Goal: Find specific page/section: Find specific page/section

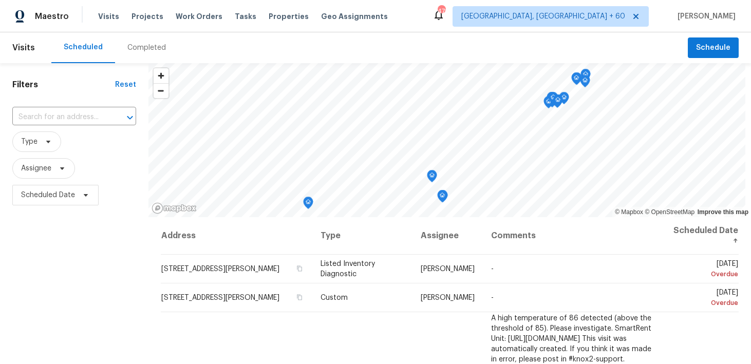
click at [134, 45] on div "Completed" at bounding box center [146, 48] width 39 height 10
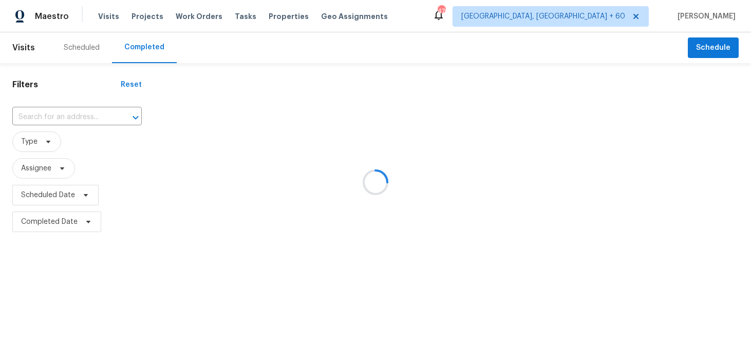
click at [82, 109] on div at bounding box center [375, 182] width 751 height 364
click at [54, 117] on div at bounding box center [375, 182] width 751 height 364
click at [43, 116] on div at bounding box center [375, 182] width 751 height 364
click at [22, 114] on div at bounding box center [375, 182] width 751 height 364
click at [27, 116] on div at bounding box center [375, 182] width 751 height 364
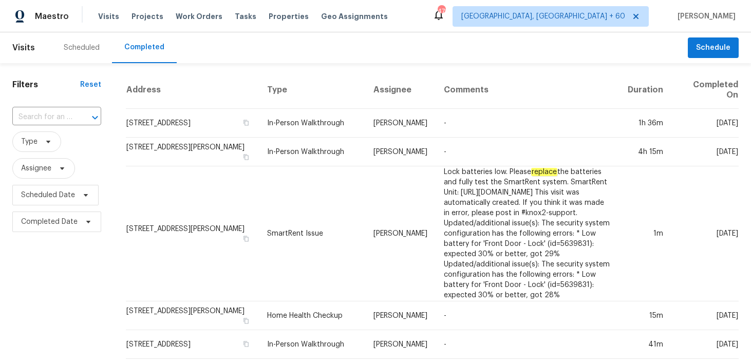
click at [27, 116] on input "text" at bounding box center [42, 117] width 60 height 16
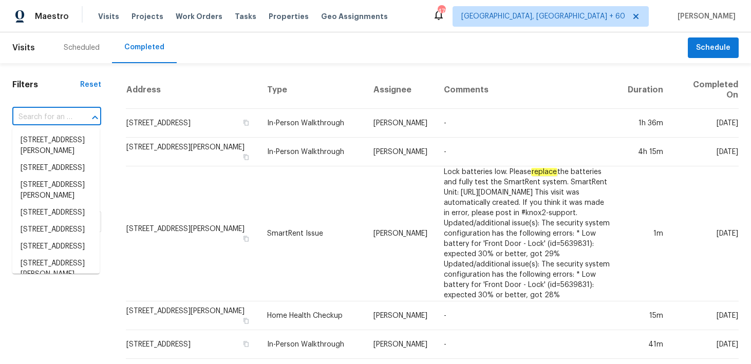
paste input "[STREET_ADDRESS]"
type input "[STREET_ADDRESS]"
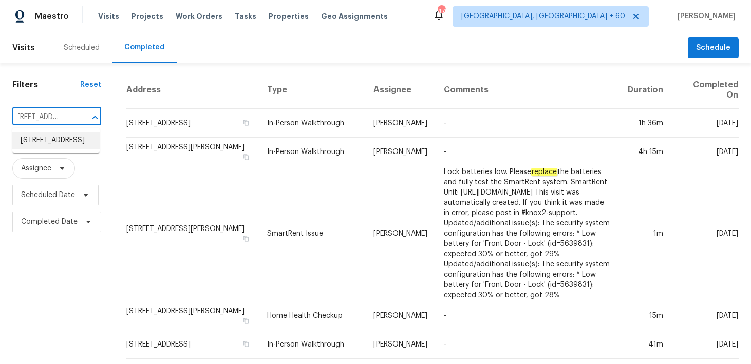
click at [29, 149] on li "[STREET_ADDRESS]" at bounding box center [55, 140] width 87 height 17
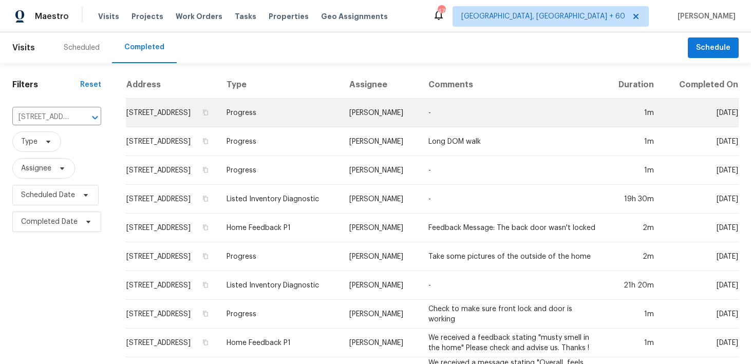
click at [290, 125] on td "Progress" at bounding box center [279, 113] width 123 height 29
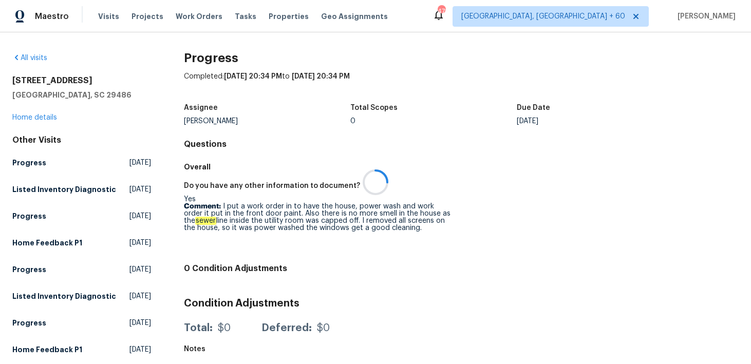
click at [31, 119] on div at bounding box center [375, 182] width 751 height 364
click at [31, 117] on link "Home details" at bounding box center [34, 117] width 45 height 7
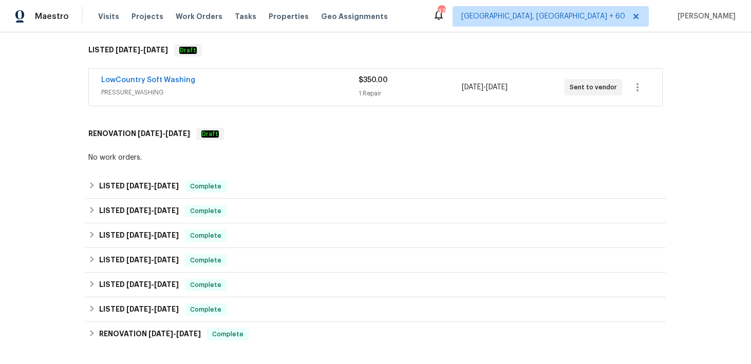
scroll to position [175, 0]
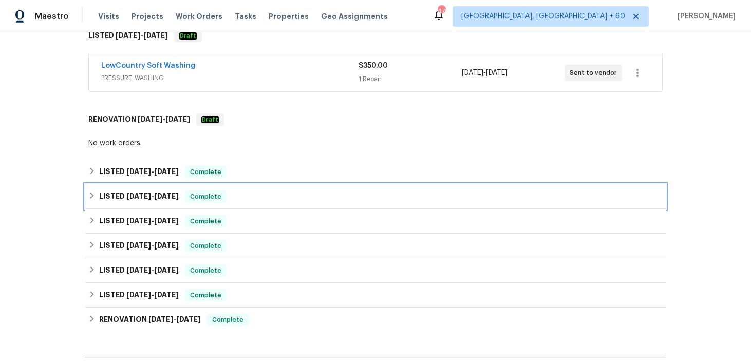
click at [222, 197] on span "Complete" at bounding box center [206, 197] width 40 height 10
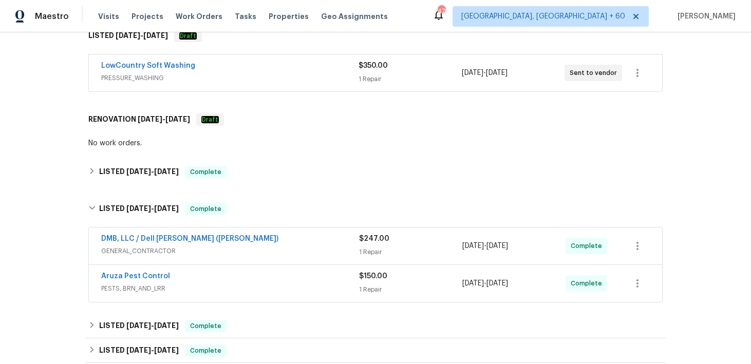
click at [355, 242] on div "DMB, LLC / Dell [PERSON_NAME] ([PERSON_NAME])" at bounding box center [230, 240] width 258 height 12
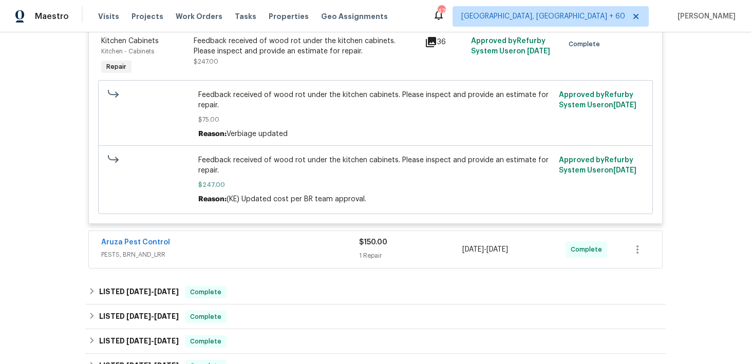
scroll to position [452, 0]
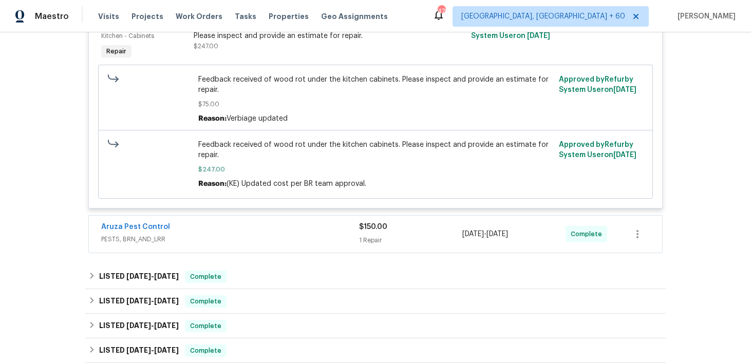
click at [366, 243] on div "1 Repair" at bounding box center [410, 240] width 103 height 10
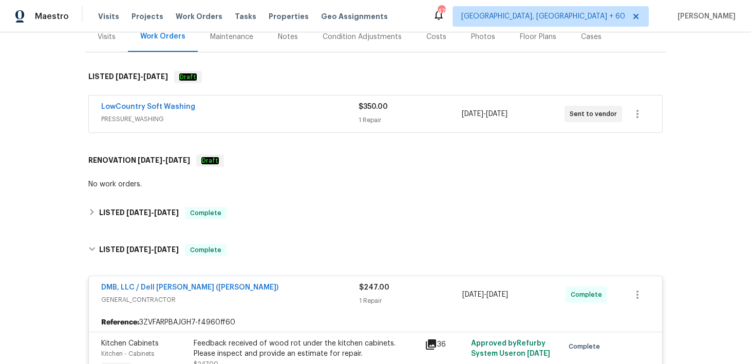
scroll to position [132, 0]
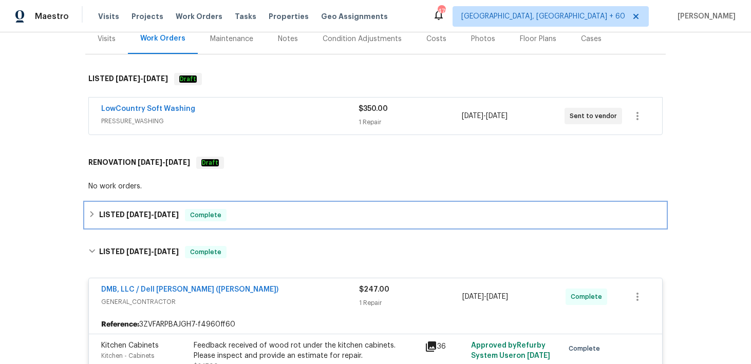
click at [265, 222] on div "LISTED [DATE] - [DATE] Complete" at bounding box center [375, 215] width 580 height 25
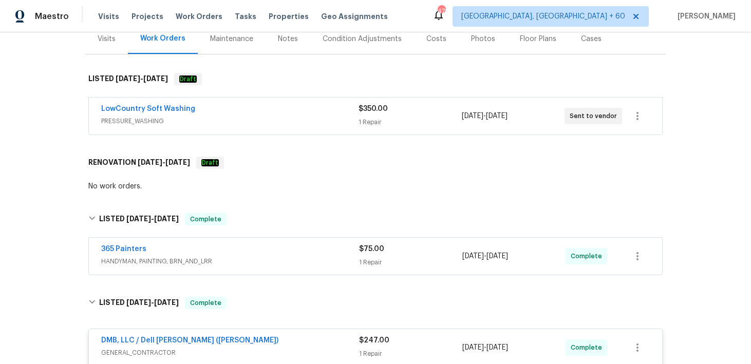
click at [349, 247] on div "365 Painters" at bounding box center [230, 250] width 258 height 12
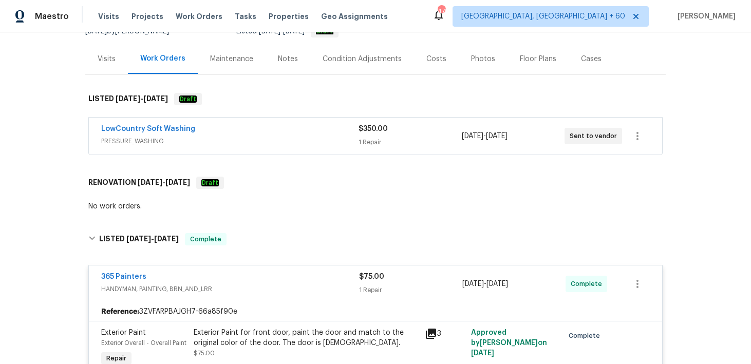
scroll to position [0, 0]
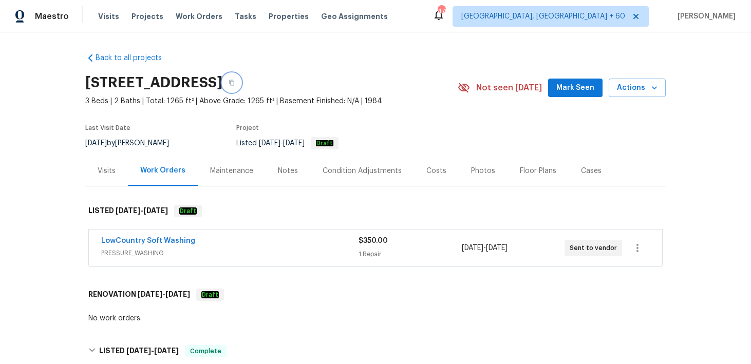
click at [241, 81] on button "button" at bounding box center [231, 82] width 18 height 18
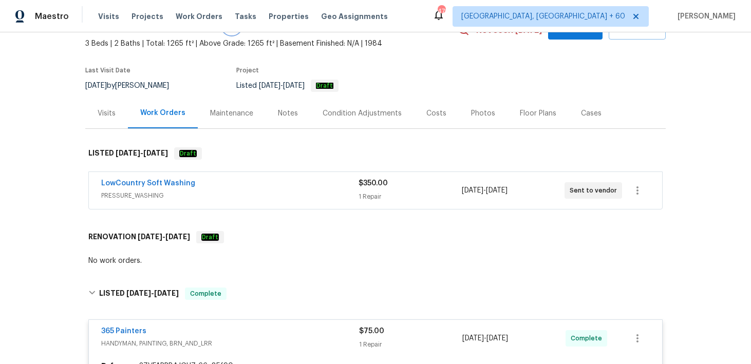
scroll to position [102, 0]
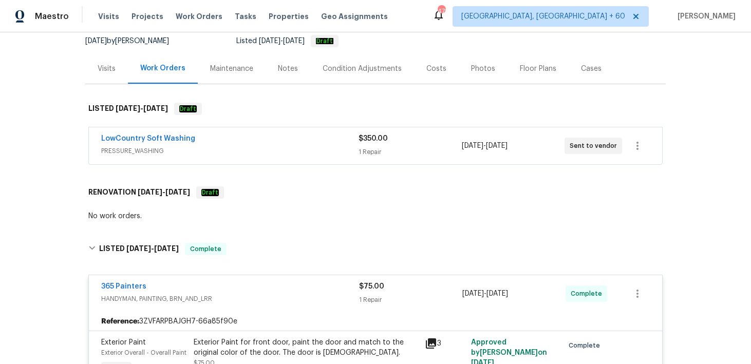
click at [374, 149] on div "1 Repair" at bounding box center [410, 152] width 103 height 10
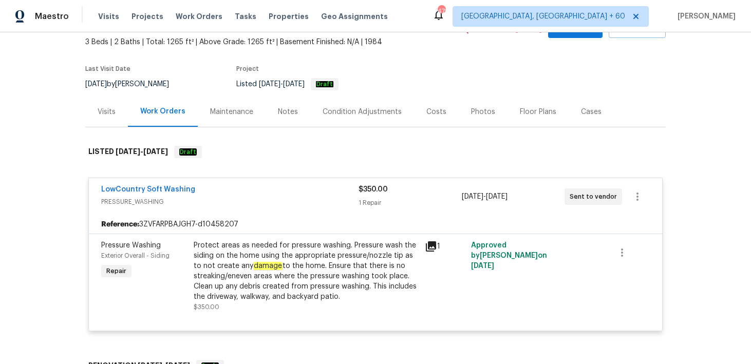
scroll to position [0, 0]
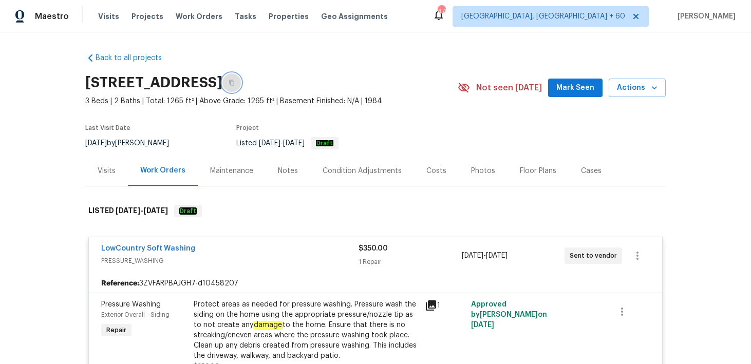
click at [234, 82] on icon "button" at bounding box center [231, 83] width 5 height 6
click at [102, 22] on div "Visits Projects Work Orders Tasks Properties Geo Assignments" at bounding box center [249, 16] width 302 height 21
click at [103, 17] on span "Visits" at bounding box center [108, 16] width 21 height 10
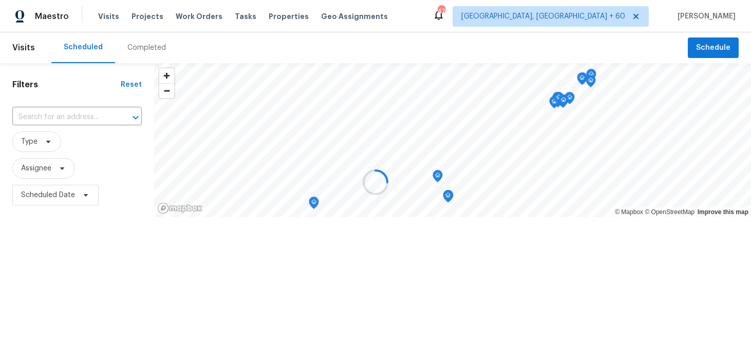
click at [146, 51] on div at bounding box center [375, 182] width 751 height 364
click at [135, 46] on div at bounding box center [375, 182] width 751 height 364
click at [142, 44] on div "Completed" at bounding box center [146, 48] width 39 height 10
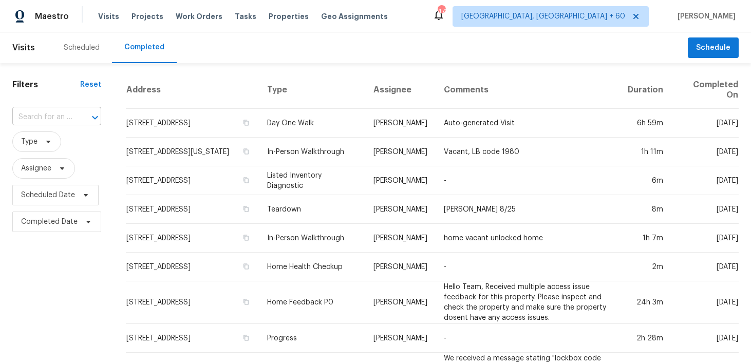
click at [36, 119] on input "text" at bounding box center [42, 117] width 60 height 16
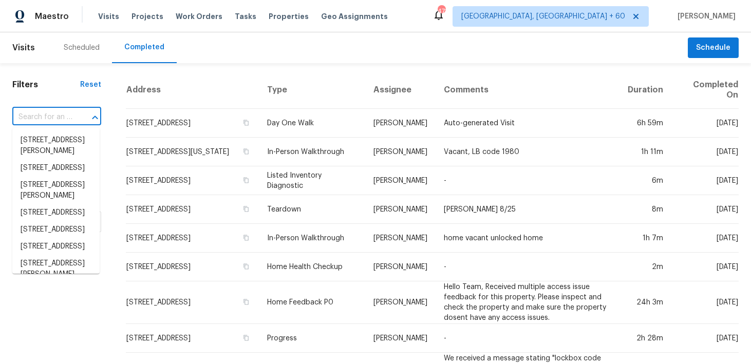
paste input "[STREET_ADDRESS]"
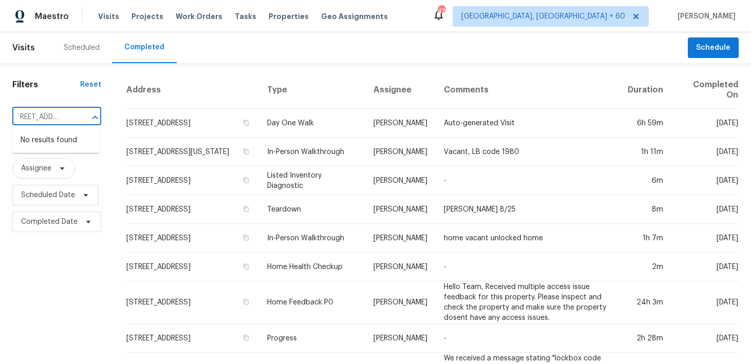
type input "[STREET_ADDRESS]"
click at [40, 115] on input "text" at bounding box center [42, 117] width 60 height 16
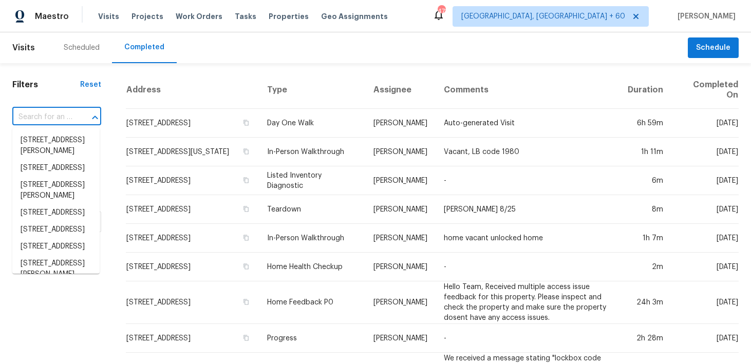
paste input "[STREET_ADDRESS]"
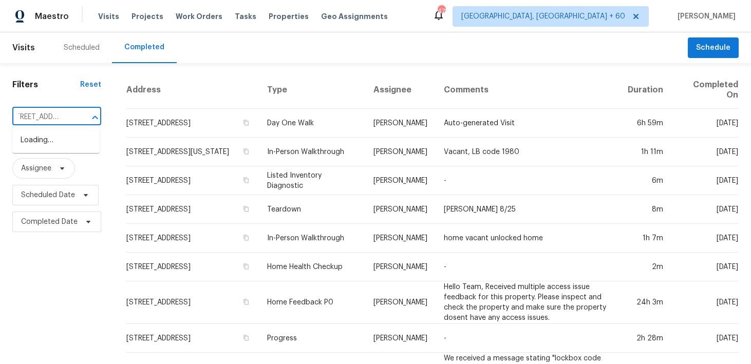
scroll to position [0, 35]
click at [55, 118] on input "[STREET_ADDRESS]" at bounding box center [42, 117] width 60 height 16
type input "[STREET_ADDRESS]"
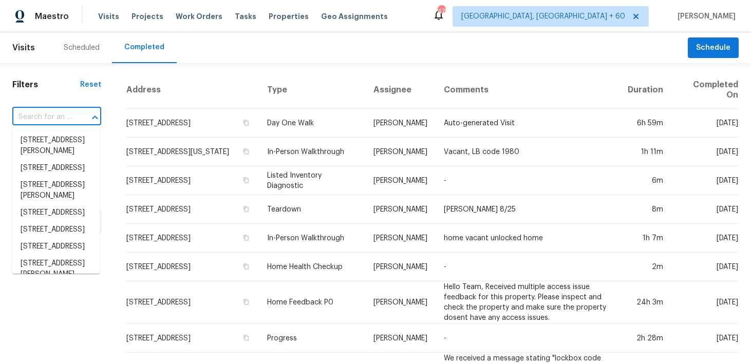
scroll to position [0, 0]
paste input "[STREET_ADDRESS]"
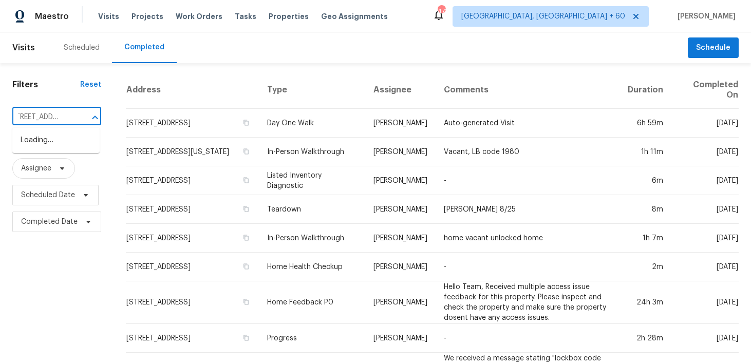
scroll to position [0, 38]
type input "[STREET_ADDRESS]"
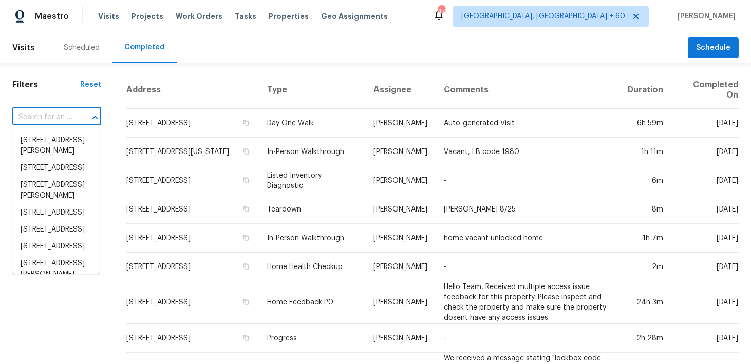
scroll to position [0, 0]
paste input "[STREET_ADDRESS]"
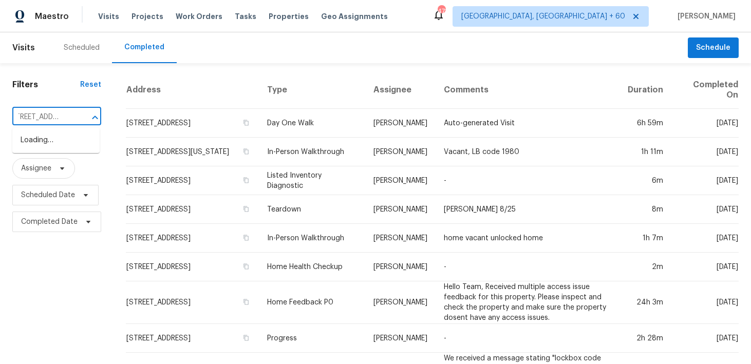
type input "[STREET_ADDRESS]"
click at [58, 183] on li "[STREET_ADDRESS]" at bounding box center [55, 174] width 87 height 17
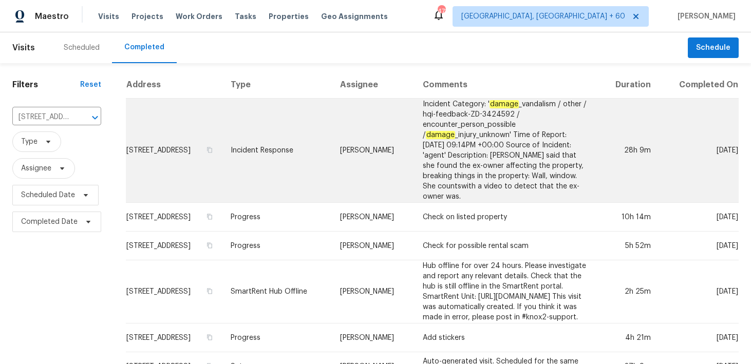
click at [301, 145] on td "Incident Response" at bounding box center [276, 151] width 109 height 104
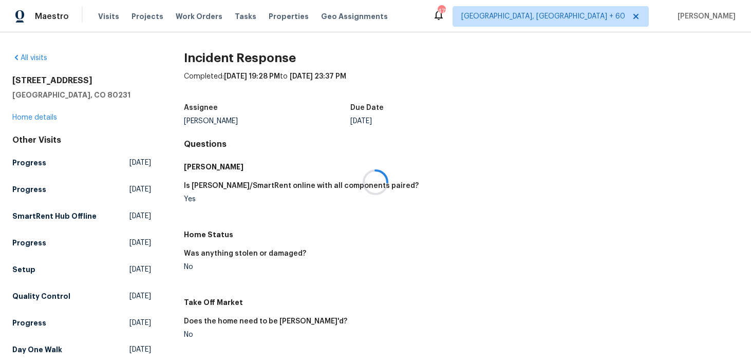
click at [35, 117] on div at bounding box center [375, 182] width 751 height 364
click at [29, 117] on link "Home details" at bounding box center [34, 117] width 45 height 7
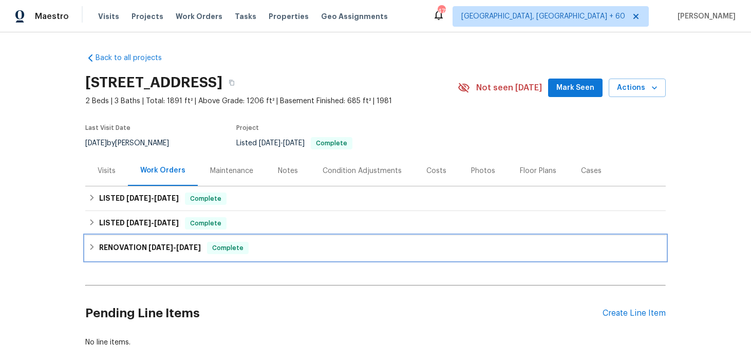
click at [245, 243] on span "Complete" at bounding box center [228, 248] width 40 height 10
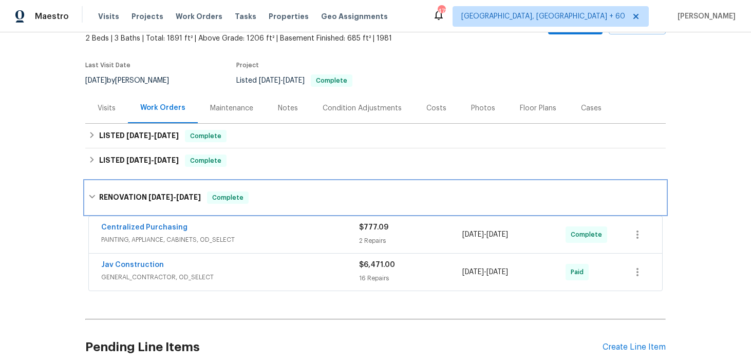
scroll to position [44, 0]
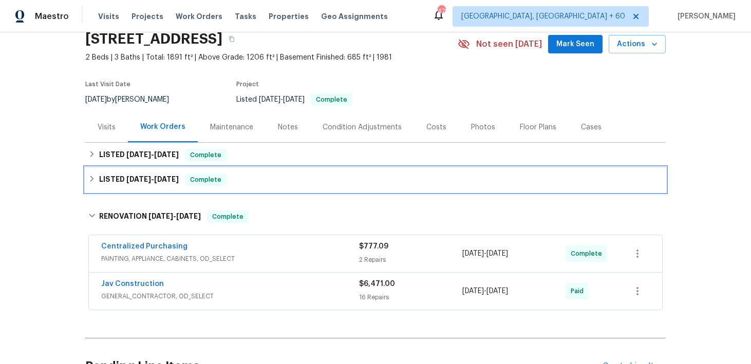
click at [312, 186] on div "LISTED [DATE] - [DATE] Complete" at bounding box center [375, 179] width 580 height 25
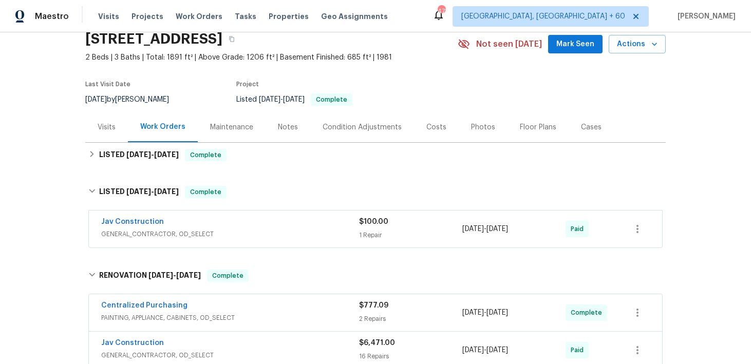
click at [377, 227] on div "$100.00 1 Repair" at bounding box center [410, 229] width 103 height 25
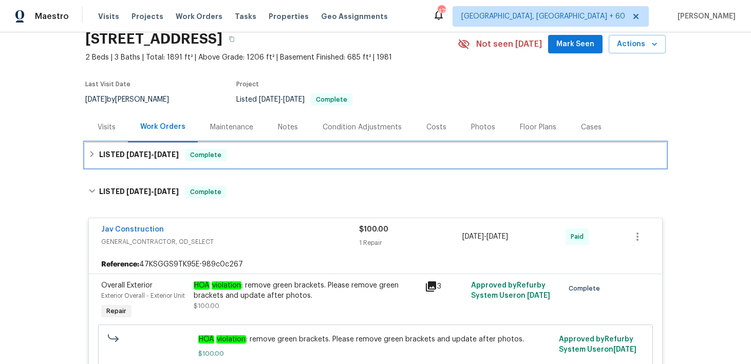
click at [346, 166] on div "LISTED [DATE] - [DATE] Complete" at bounding box center [375, 155] width 580 height 25
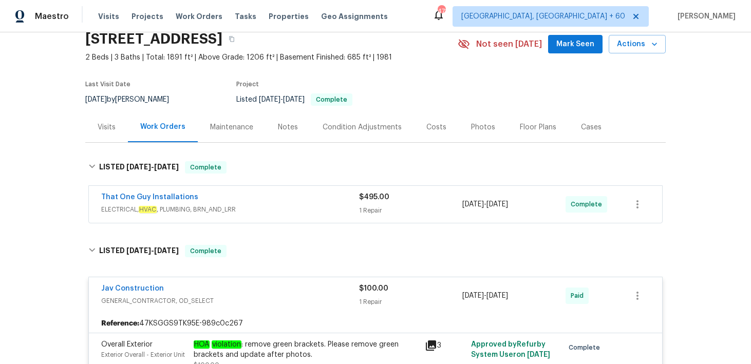
click at [394, 217] on div "That One Guy Installations ELECTRICAL, HVAC , PLUMBING, BRN_AND_LRR $495.00 1 R…" at bounding box center [375, 204] width 573 height 37
click at [385, 212] on div "1 Repair" at bounding box center [410, 210] width 103 height 10
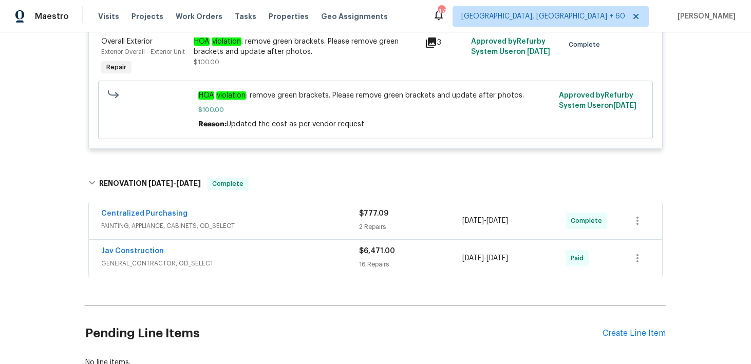
scroll to position [0, 0]
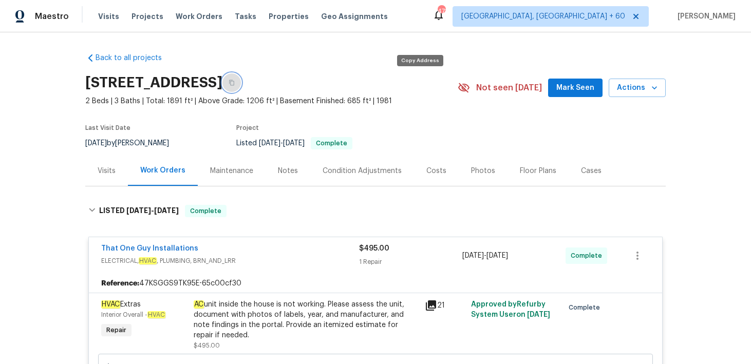
click at [241, 79] on button "button" at bounding box center [231, 82] width 18 height 18
